Goal: Information Seeking & Learning: Learn about a topic

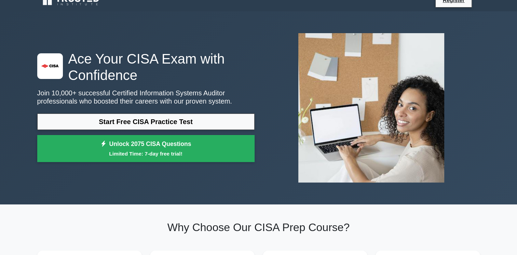
scroll to position [12, 0]
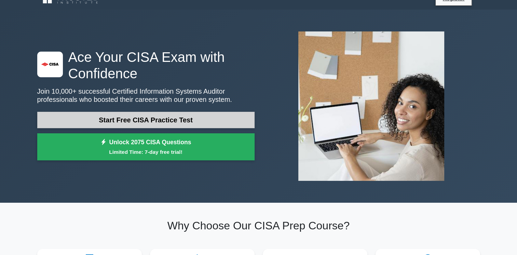
click at [216, 114] on link "Start Free CISA Practice Test" at bounding box center [145, 120] width 217 height 16
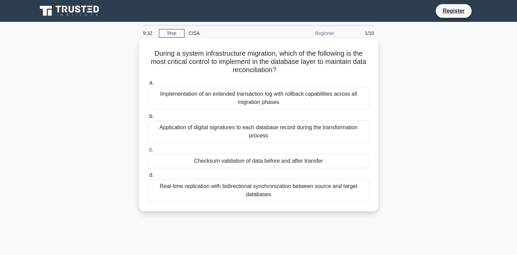
click at [265, 126] on div "Application of digital signatures to each database record during the transforma…" at bounding box center [258, 131] width 221 height 23
click at [148, 119] on input "b. Application of digital signatures to each database record during the transfo…" at bounding box center [148, 116] width 0 height 4
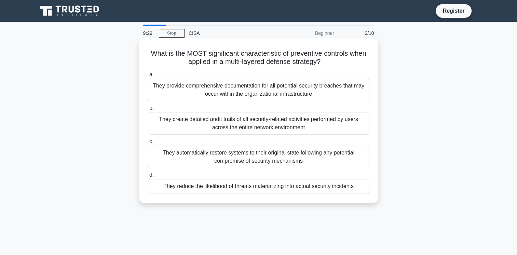
click at [257, 82] on div "They provide comprehensive documentation for all potential security breaches th…" at bounding box center [258, 90] width 221 height 23
click at [148, 77] on input "a. They provide comprehensive documentation for all potential security breaches…" at bounding box center [148, 74] width 0 height 4
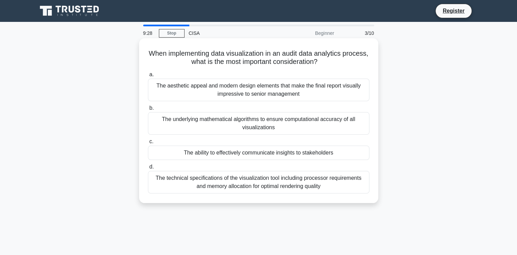
click at [256, 120] on div "The underlying mathematical algorithms to ensure computational accuracy of all …" at bounding box center [258, 123] width 221 height 23
click at [148, 110] on input "b. The underlying mathematical algorithms to ensure computational accuracy of a…" at bounding box center [148, 108] width 0 height 4
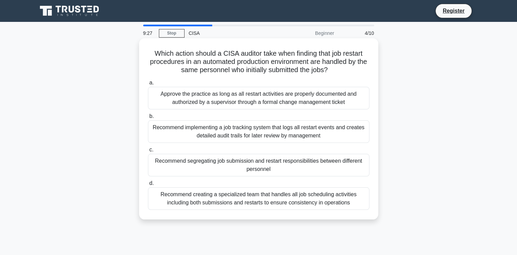
click at [256, 97] on div "Approve the practice as long as all restart activities are properly documented …" at bounding box center [258, 98] width 221 height 23
click at [148, 85] on input "a. Approve the practice as long as all restart activities are properly document…" at bounding box center [148, 83] width 0 height 4
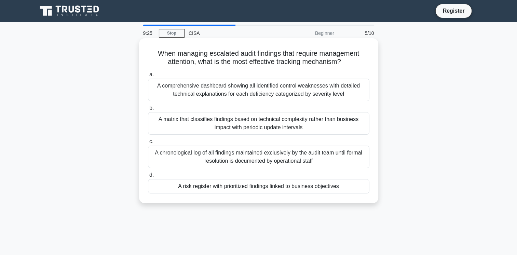
click at [253, 94] on div "A comprehensive dashboard showing all identified control weaknesses with detail…" at bounding box center [258, 90] width 221 height 23
click at [148, 77] on input "a. A comprehensive dashboard showing all identified control weaknesses with det…" at bounding box center [148, 74] width 0 height 4
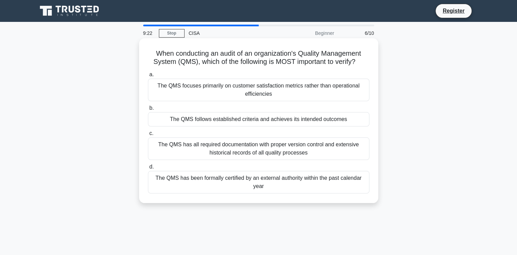
click at [251, 121] on div "The QMS follows established criteria and achieves its intended outcomes" at bounding box center [258, 119] width 221 height 14
click at [148, 110] on input "b. The QMS follows established criteria and achieves its intended outcomes" at bounding box center [148, 108] width 0 height 4
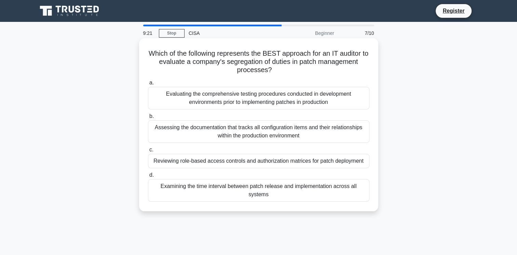
click at [253, 90] on div "Evaluating the comprehensive testing procedures conducted in development enviro…" at bounding box center [258, 98] width 221 height 23
click at [148, 85] on input "a. Evaluating the comprehensive testing procedures conducted in development env…" at bounding box center [148, 83] width 0 height 4
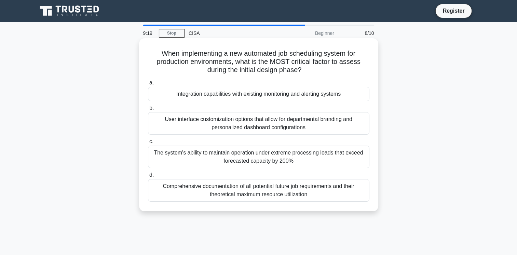
click at [251, 98] on div "Integration capabilities with existing monitoring and alerting systems" at bounding box center [258, 94] width 221 height 14
click at [148, 85] on input "a. Integration capabilities with existing monitoring and alerting systems" at bounding box center [148, 83] width 0 height 4
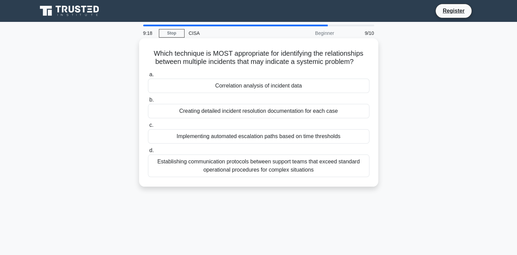
click at [251, 89] on div "Correlation analysis of incident data" at bounding box center [258, 86] width 221 height 14
click at [148, 77] on input "a. Correlation analysis of incident data" at bounding box center [148, 74] width 0 height 4
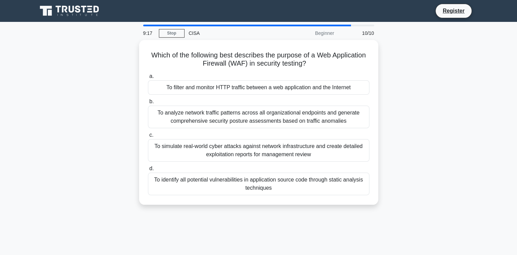
click at [251, 89] on div "To filter and monitor HTTP traffic between a web application and the Internet" at bounding box center [258, 87] width 221 height 14
click at [148, 79] on input "a. To filter and monitor HTTP traffic between a web application and the Internet" at bounding box center [148, 76] width 0 height 4
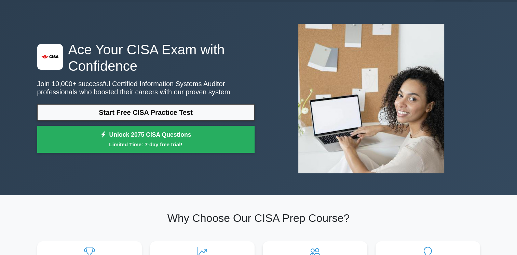
scroll to position [19, 0]
